Goal: Navigation & Orientation: Find specific page/section

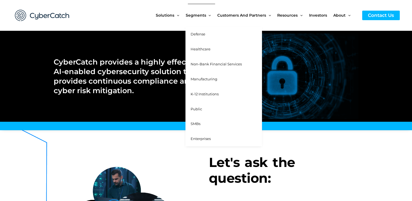
click at [199, 79] on span "Manufacturing" at bounding box center [204, 79] width 27 height 4
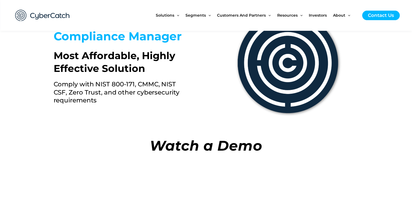
scroll to position [1008, 0]
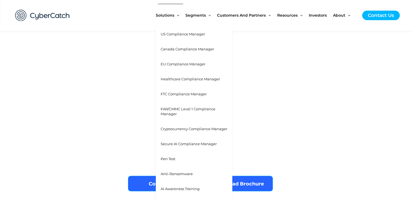
click at [170, 157] on span "Pen Test" at bounding box center [168, 159] width 15 height 4
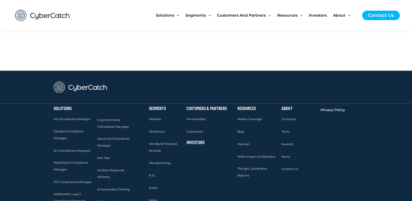
scroll to position [1145, 0]
